Goal: Check status: Check status

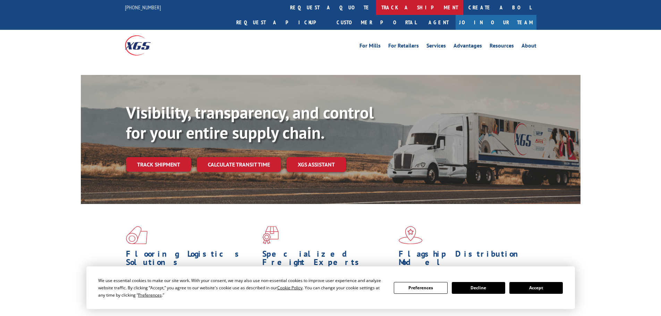
click at [376, 6] on link "track a shipment" at bounding box center [419, 7] width 87 height 15
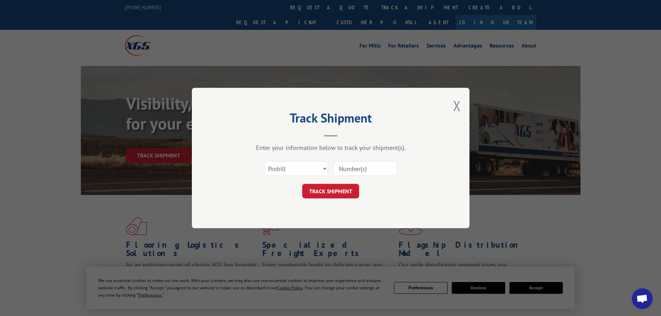
click at [291, 168] on select "Select category... Probill BOL PO" at bounding box center [296, 168] width 64 height 15
select select "bol"
click at [264, 161] on select "Select category... Probill BOL PO" at bounding box center [296, 168] width 64 height 15
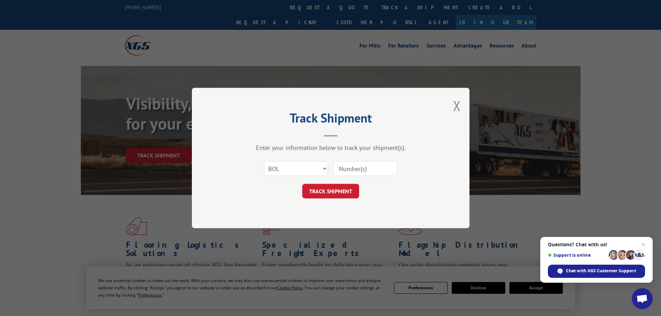
click at [353, 170] on input at bounding box center [365, 168] width 64 height 15
paste input "5590496"
type input "5590496"
click at [329, 192] on button "TRACK SHIPMENT" at bounding box center [330, 191] width 57 height 15
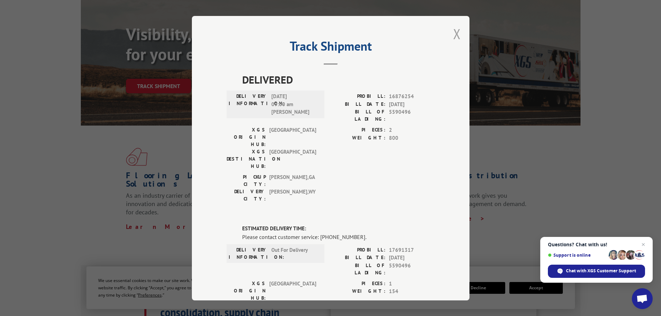
click at [454, 34] on button "Close modal" at bounding box center [457, 34] width 8 height 18
